Goal: Transaction & Acquisition: Book appointment/travel/reservation

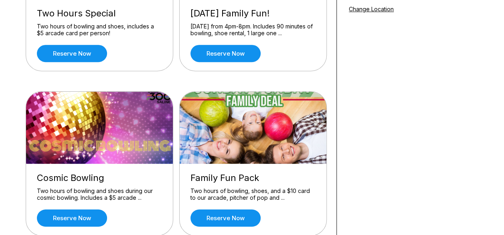
scroll to position [161, 0]
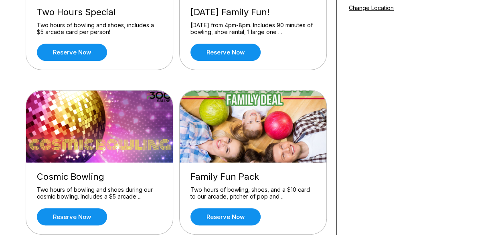
click at [86, 206] on div "Cosmic Bowling Two hours of bowling and shoes during our cosmic bowling. Includ…" at bounding box center [99, 199] width 147 height 72
click at [76, 219] on link "Reserve now" at bounding box center [72, 216] width 70 height 17
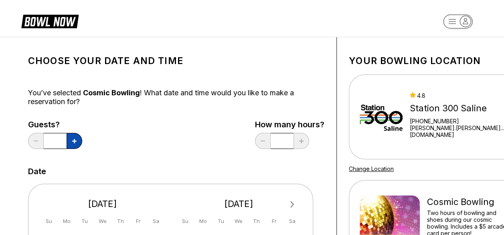
click at [78, 142] on button at bounding box center [75, 141] width 16 height 16
type input "*"
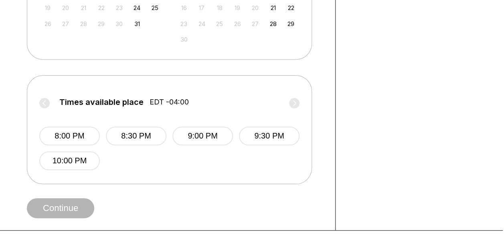
scroll to position [279, 1]
click at [83, 138] on button "8:00 PM" at bounding box center [69, 136] width 61 height 19
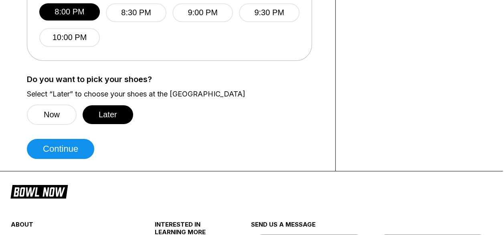
scroll to position [403, 1]
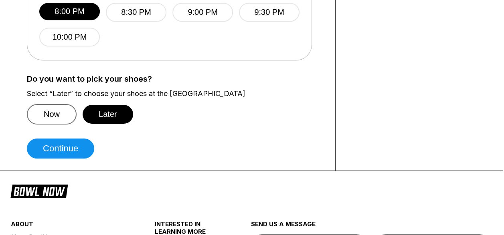
click at [62, 119] on button "Now" at bounding box center [52, 114] width 50 height 20
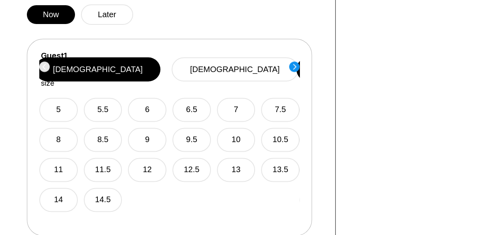
scroll to position [502, 1]
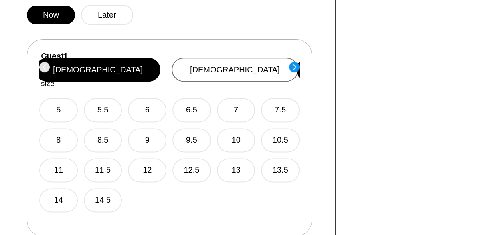
click at [253, 72] on button "[DEMOGRAPHIC_DATA]" at bounding box center [235, 70] width 127 height 24
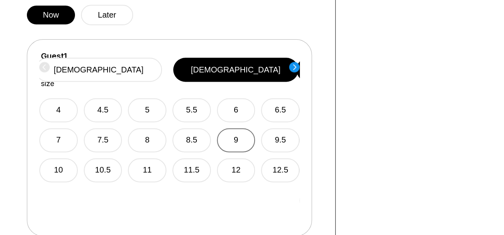
click at [233, 131] on button "9" at bounding box center [236, 140] width 38 height 24
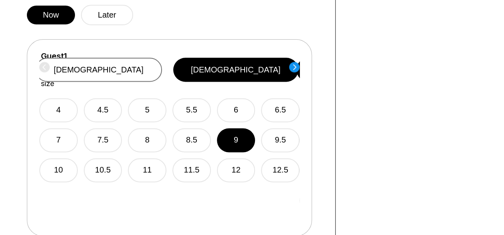
click at [162, 63] on button "[DEMOGRAPHIC_DATA]" at bounding box center [98, 70] width 127 height 24
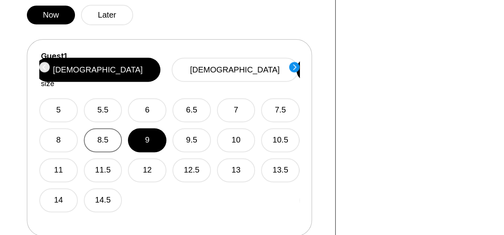
click at [112, 128] on button "8.5" at bounding box center [103, 140] width 38 height 24
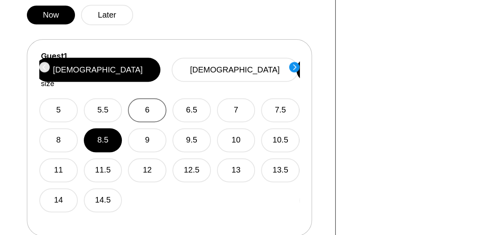
click at [150, 102] on button "6" at bounding box center [147, 110] width 38 height 24
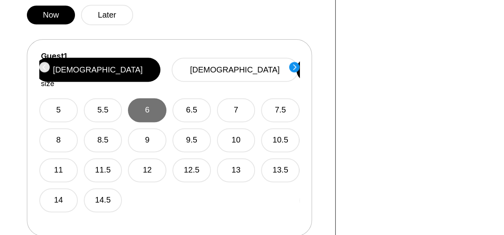
scroll to position [549, 1]
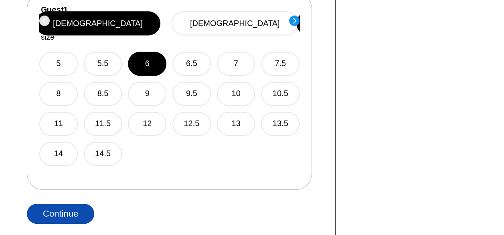
click at [84, 210] on button "Continue" at bounding box center [60, 214] width 67 height 20
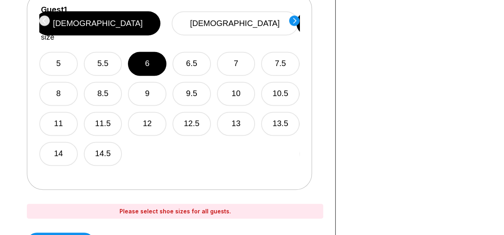
click at [297, 18] on circle at bounding box center [294, 20] width 10 height 10
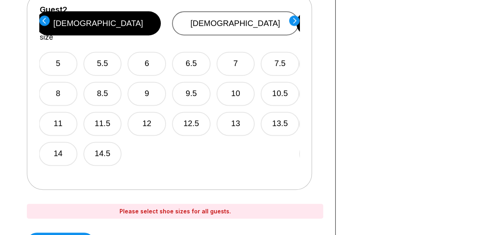
click at [261, 17] on button "[DEMOGRAPHIC_DATA]" at bounding box center [235, 23] width 127 height 24
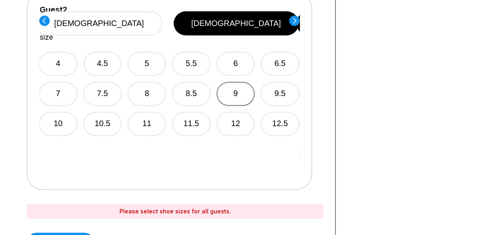
click at [231, 82] on button "9" at bounding box center [235, 94] width 38 height 24
click at [295, 18] on circle at bounding box center [294, 20] width 10 height 10
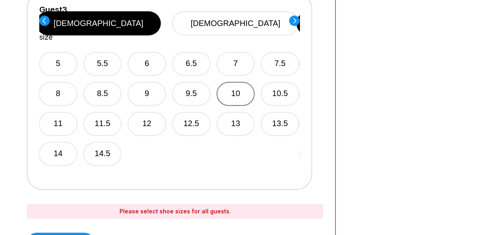
click at [239, 82] on button "10" at bounding box center [235, 94] width 38 height 24
click at [294, 21] on icon at bounding box center [294, 21] width 3 height 6
click at [285, 52] on button "7.5" at bounding box center [279, 64] width 38 height 24
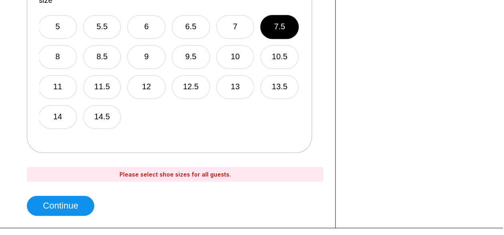
scroll to position [586, 1]
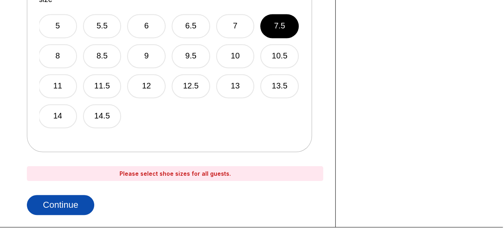
click at [78, 206] on button "Continue" at bounding box center [60, 205] width 67 height 20
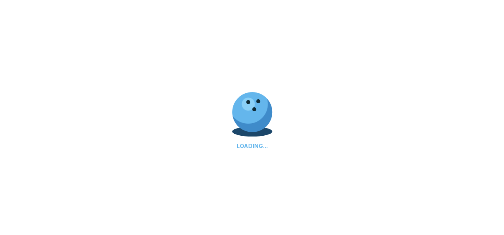
select select "**"
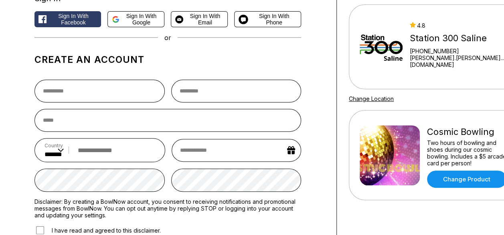
scroll to position [71, 0]
click at [108, 81] on input "text" at bounding box center [99, 90] width 130 height 23
type input "******"
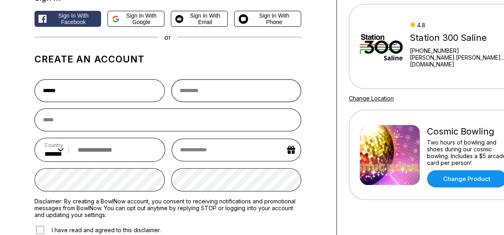
type input "*****"
type input "**********"
click at [99, 121] on input "email" at bounding box center [167, 120] width 267 height 23
type input "**********"
click at [213, 151] on input "text" at bounding box center [236, 150] width 129 height 23
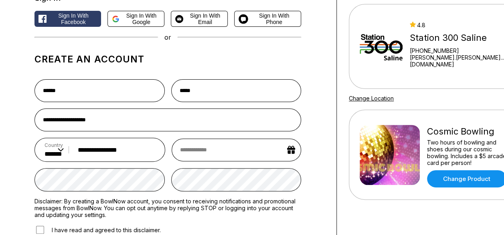
select select "*"
select select "****"
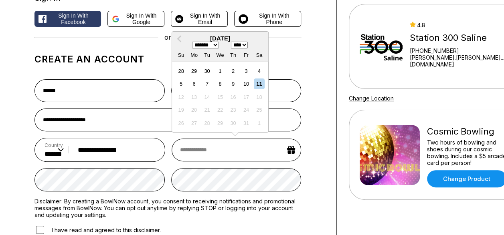
type input "*"
select select "*"
select select "****"
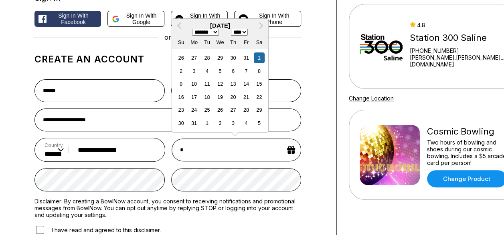
type input "**"
select select "*"
select select "****"
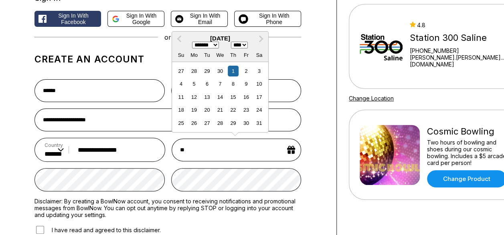
type input "***"
select select "*"
select select "****"
type input "******"
click at [210, 48] on select "******* ******** ***** ***** *** **** **** ****** ********* ******* ******** **…" at bounding box center [205, 45] width 27 height 7
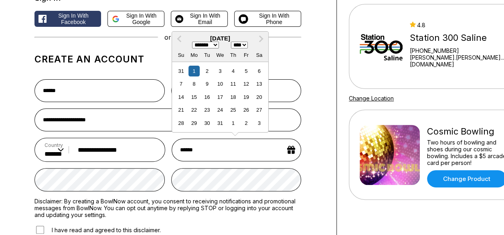
select select "*"
click at [192, 42] on select "******* ******** ***** ***** *** **** **** ****** ********* ******* ******** **…" at bounding box center [205, 45] width 27 height 7
click at [247, 46] on select "**** **** **** **** **** **** **** **** **** **** **** **** **** **** **** ****…" at bounding box center [239, 45] width 17 height 7
select select "****"
click at [233, 42] on select "**** **** **** **** **** **** **** **** **** **** **** **** **** **** **** ****…" at bounding box center [239, 45] width 17 height 7
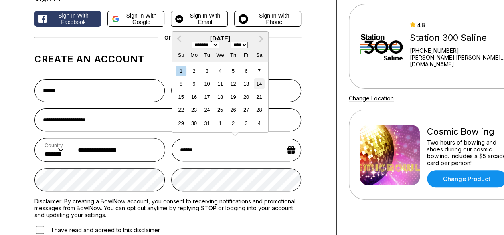
click at [261, 82] on div "14" at bounding box center [259, 84] width 11 height 11
type input "**********"
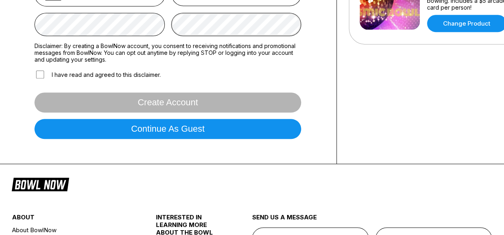
scroll to position [225, 0]
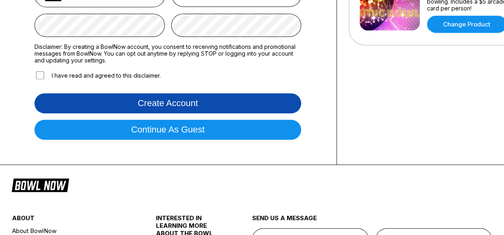
click at [179, 106] on button "Create account" at bounding box center [167, 103] width 267 height 20
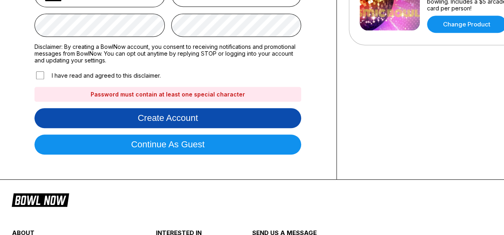
click at [199, 121] on button "Create account" at bounding box center [167, 118] width 267 height 20
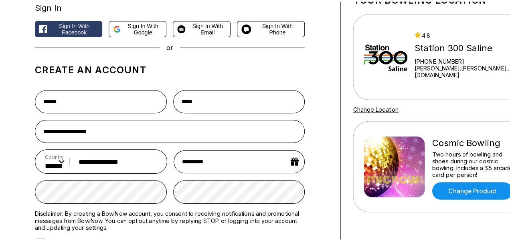
scroll to position [26, 0]
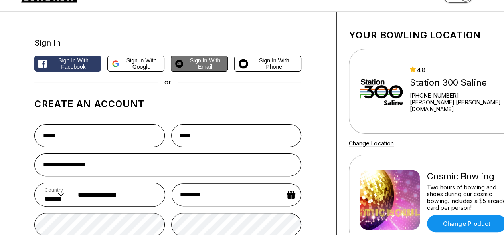
click at [200, 65] on span "Sign in with Email" at bounding box center [204, 63] width 37 height 13
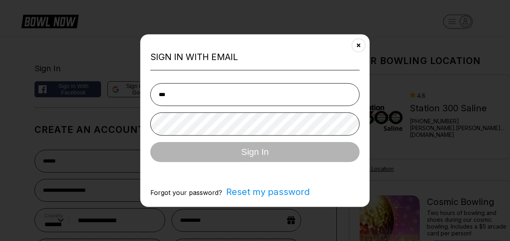
type input "**********"
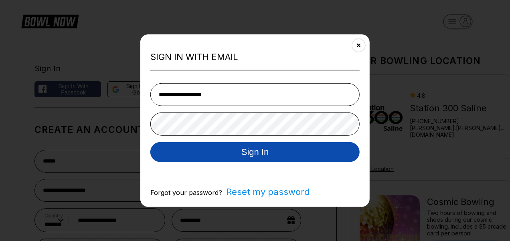
click at [240, 159] on button "Sign In" at bounding box center [254, 152] width 209 height 20
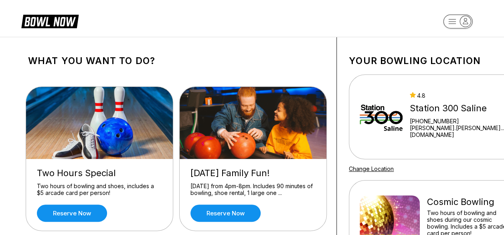
click at [465, 20] on icon "button" at bounding box center [465, 21] width 11 height 11
click at [402, 30] on header at bounding box center [252, 18] width 504 height 37
click at [372, 113] on img at bounding box center [381, 117] width 43 height 60
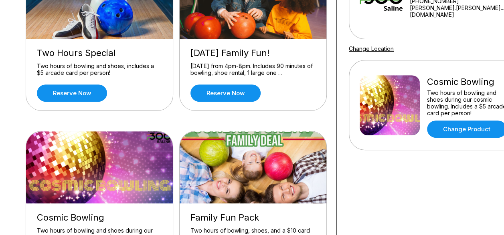
scroll to position [121, 0]
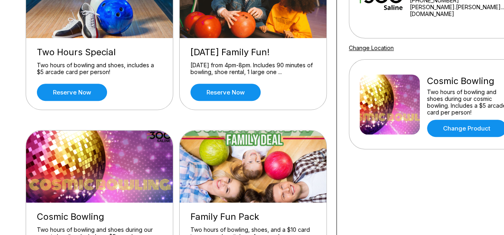
click at [397, 110] on img at bounding box center [390, 105] width 60 height 60
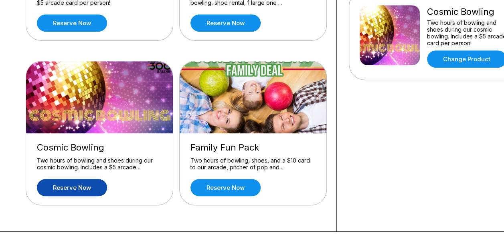
scroll to position [208, 0]
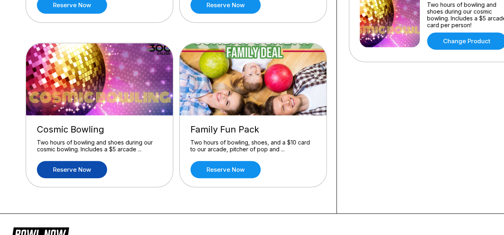
click at [171, 92] on img at bounding box center [100, 79] width 148 height 72
click at [82, 173] on link "Reserve now" at bounding box center [72, 169] width 70 height 17
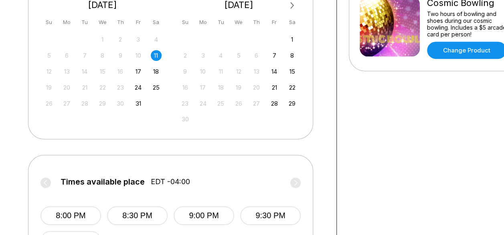
scroll to position [200, 0]
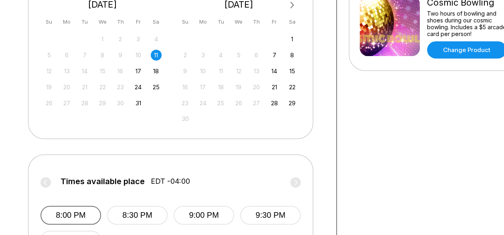
click at [74, 215] on button "8:00 PM" at bounding box center [70, 215] width 61 height 19
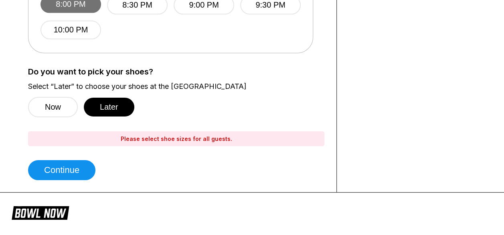
scroll to position [410, 0]
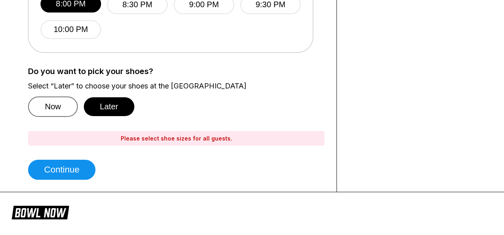
click at [54, 99] on button "Now" at bounding box center [53, 107] width 50 height 20
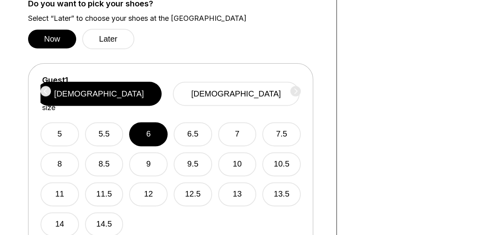
scroll to position [493, 0]
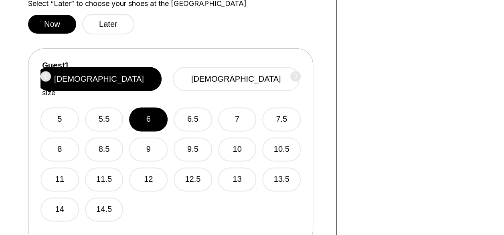
click at [296, 75] on div "Guest 1 Select shoe size [DEMOGRAPHIC_DATA] [DEMOGRAPHIC_DATA]" at bounding box center [170, 79] width 260 height 36
click at [154, 107] on button "6" at bounding box center [148, 119] width 38 height 24
click at [294, 75] on div "Guest 1 Select shoe size [DEMOGRAPHIC_DATA] [DEMOGRAPHIC_DATA]" at bounding box center [170, 79] width 260 height 36
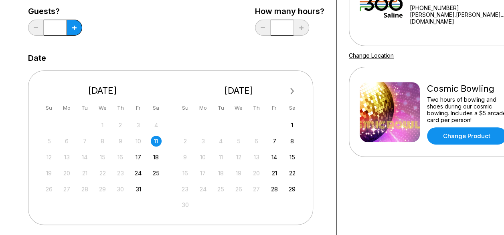
scroll to position [111, 0]
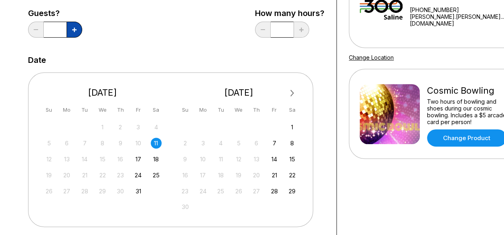
click at [76, 28] on icon at bounding box center [74, 30] width 4 height 4
type input "*"
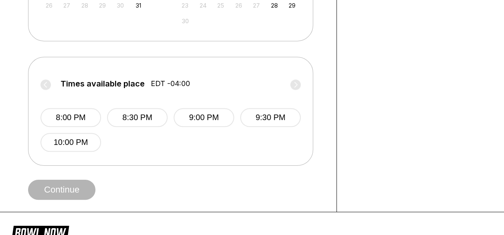
scroll to position [296, 0]
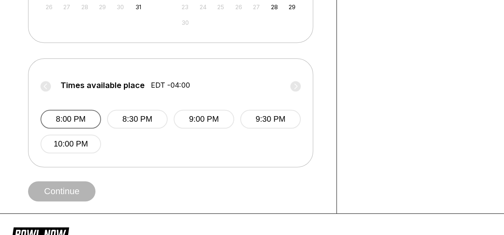
click at [81, 117] on button "8:00 PM" at bounding box center [70, 119] width 61 height 19
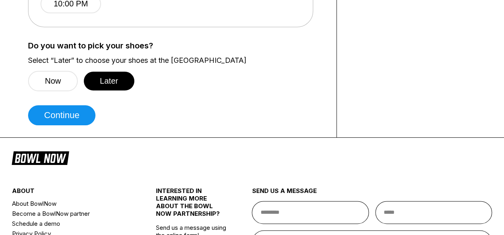
scroll to position [447, 0]
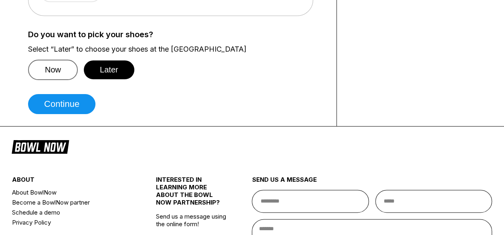
drag, startPoint x: 106, startPoint y: 132, endPoint x: 65, endPoint y: 75, distance: 70.3
click at [65, 75] on button "Now" at bounding box center [53, 70] width 50 height 20
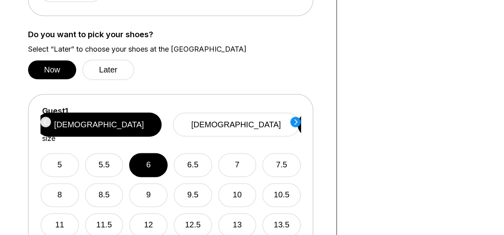
click at [295, 118] on circle at bounding box center [295, 122] width 10 height 10
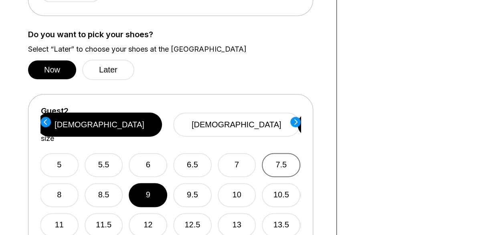
click at [284, 153] on button "7.5" at bounding box center [281, 165] width 38 height 24
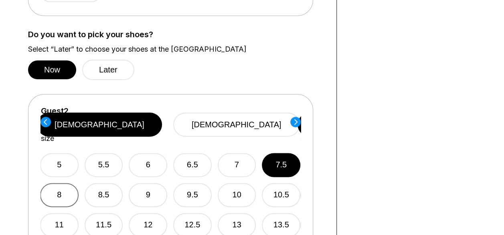
click at [66, 183] on button "8" at bounding box center [59, 195] width 38 height 24
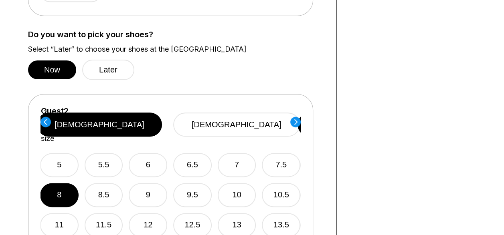
click at [295, 120] on circle at bounding box center [295, 122] width 10 height 10
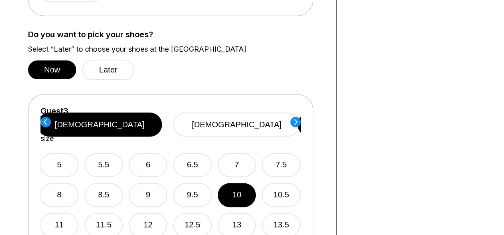
click at [297, 121] on icon at bounding box center [295, 122] width 3 height 6
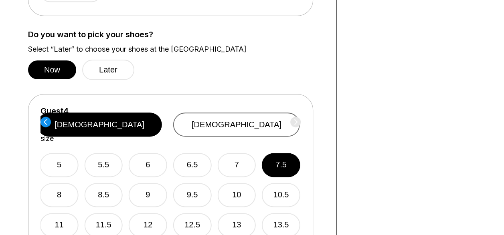
click at [255, 118] on button "[DEMOGRAPHIC_DATA]" at bounding box center [236, 125] width 127 height 24
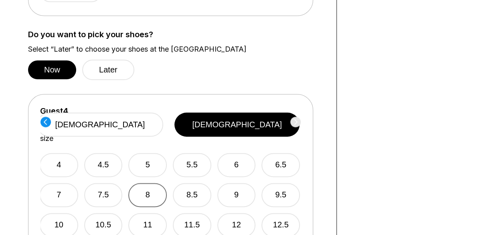
click at [164, 183] on button "8" at bounding box center [147, 195] width 38 height 24
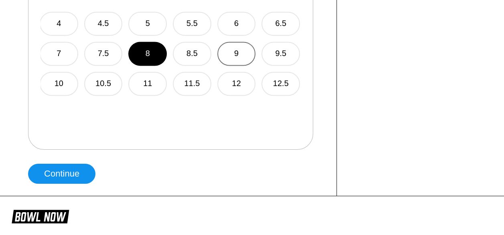
scroll to position [589, 0]
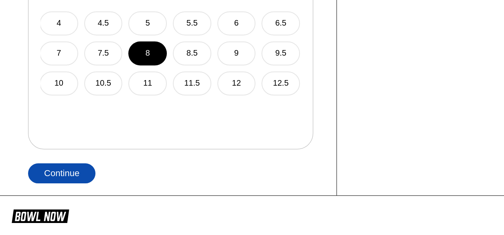
click at [78, 175] on button "Continue" at bounding box center [61, 174] width 67 height 20
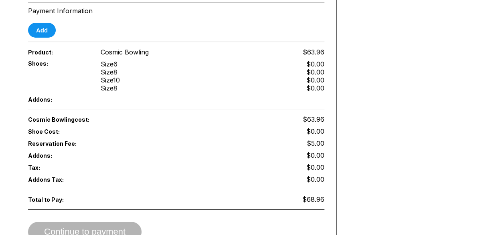
scroll to position [320, 0]
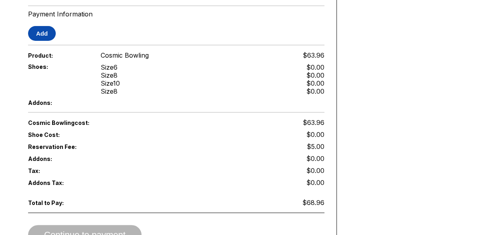
click at [43, 26] on button "Add" at bounding box center [42, 33] width 28 height 15
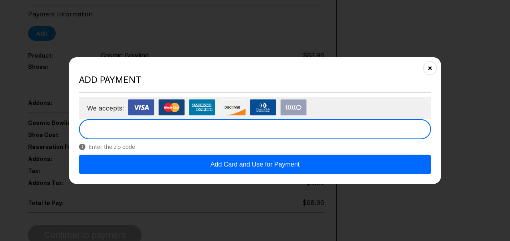
click at [186, 162] on button "Add Card and Use for Payment" at bounding box center [255, 164] width 352 height 19
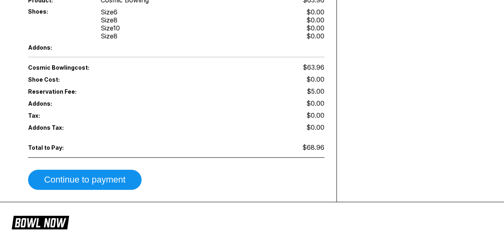
scroll to position [402, 0]
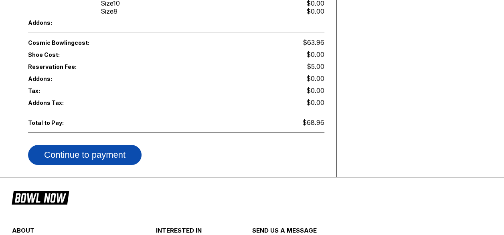
click at [97, 145] on button "Continue to payment" at bounding box center [84, 155] width 113 height 20
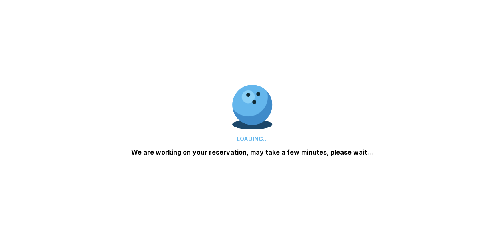
scroll to position [0, 0]
